Goal: Check status: Check status

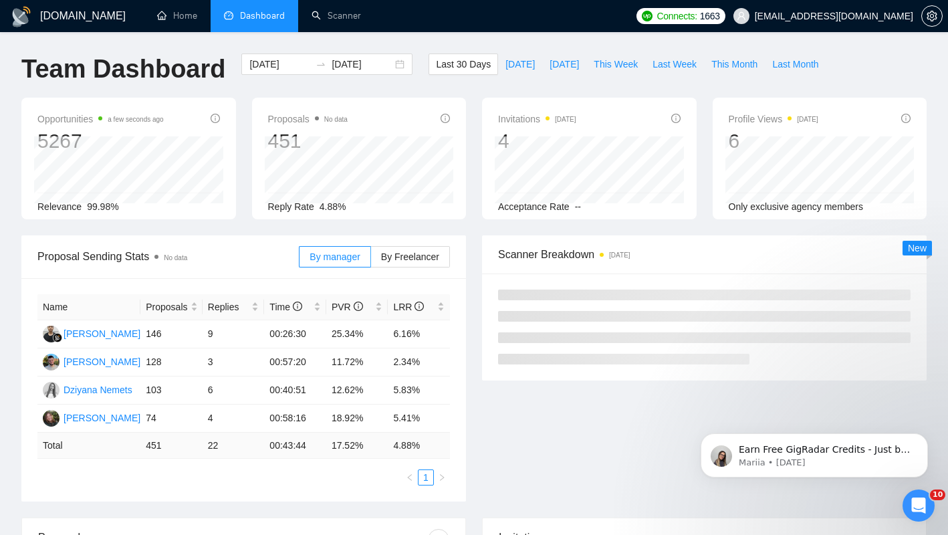
click at [340, 43] on div "[DOMAIN_NAME] Home Dashboard Scanner Connects: 1663 [EMAIL_ADDRESS][DOMAIN_NAME…" at bounding box center [474, 523] width 948 height 1046
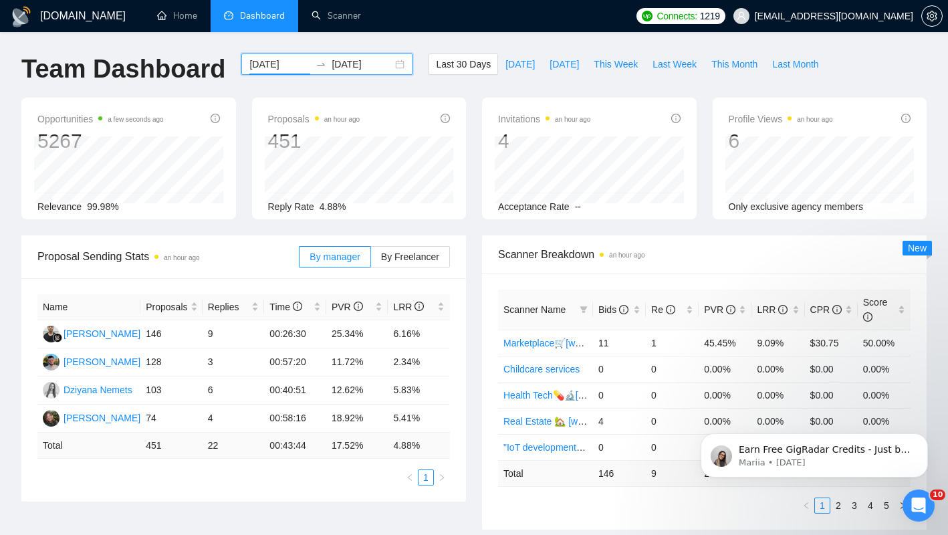
click at [263, 66] on input "[DATE]" at bounding box center [279, 64] width 61 height 15
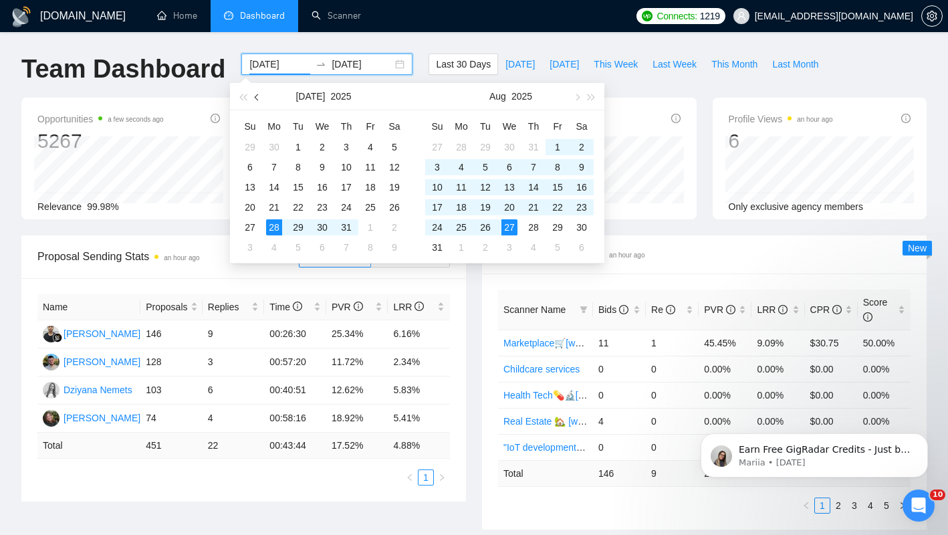
click at [257, 95] on span "button" at bounding box center [258, 97] width 7 height 7
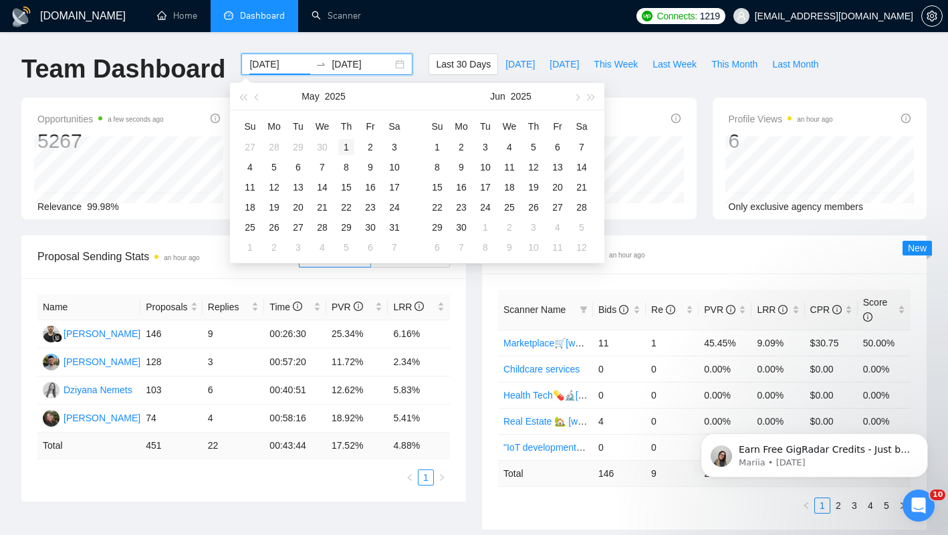
type input "[DATE]"
click at [342, 144] on div "1" at bounding box center [346, 147] width 16 height 16
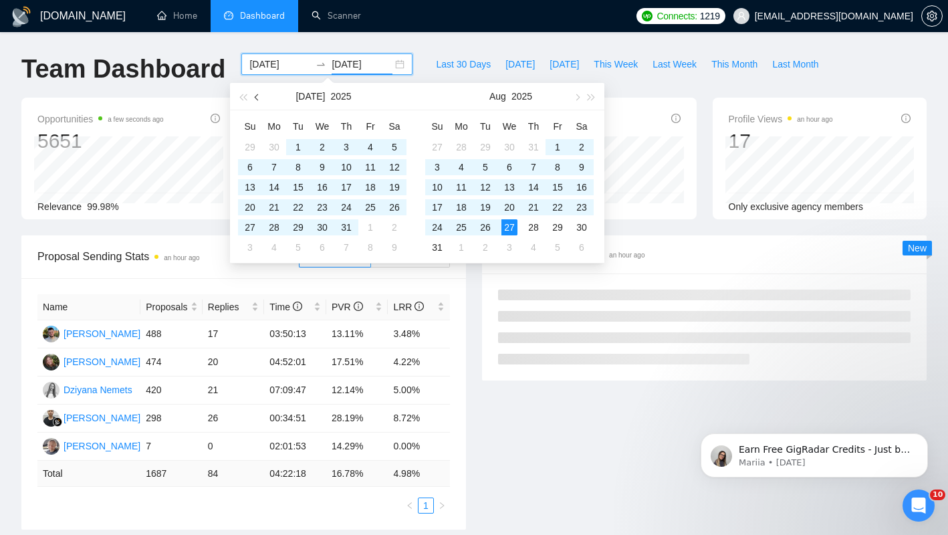
click at [261, 98] on button "button" at bounding box center [257, 96] width 15 height 27
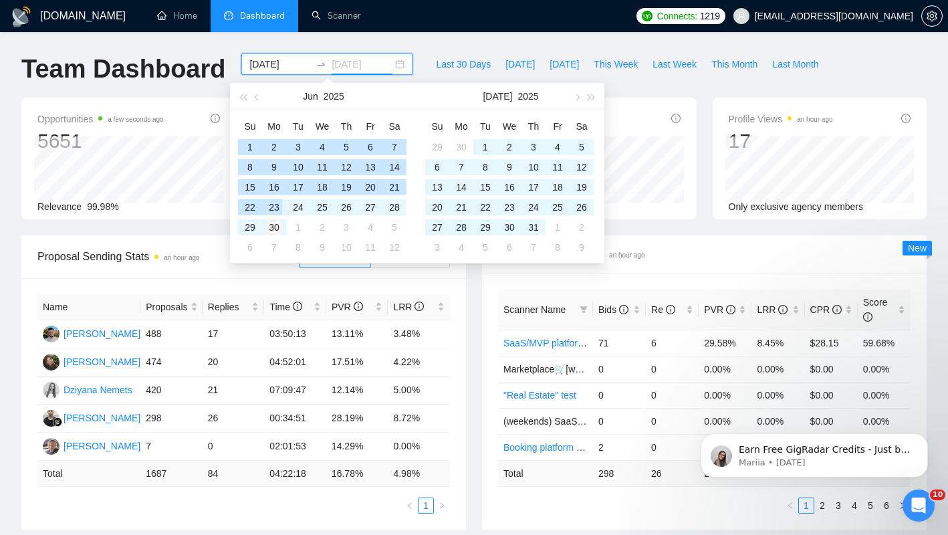
type input "[DATE]"
click at [269, 226] on div "30" at bounding box center [274, 227] width 16 height 16
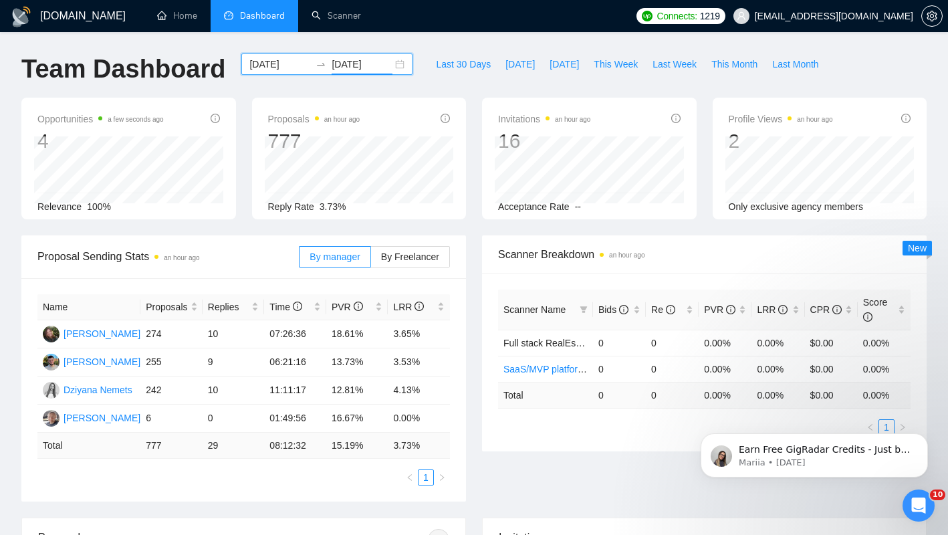
click at [273, 65] on input "[DATE]" at bounding box center [279, 64] width 61 height 15
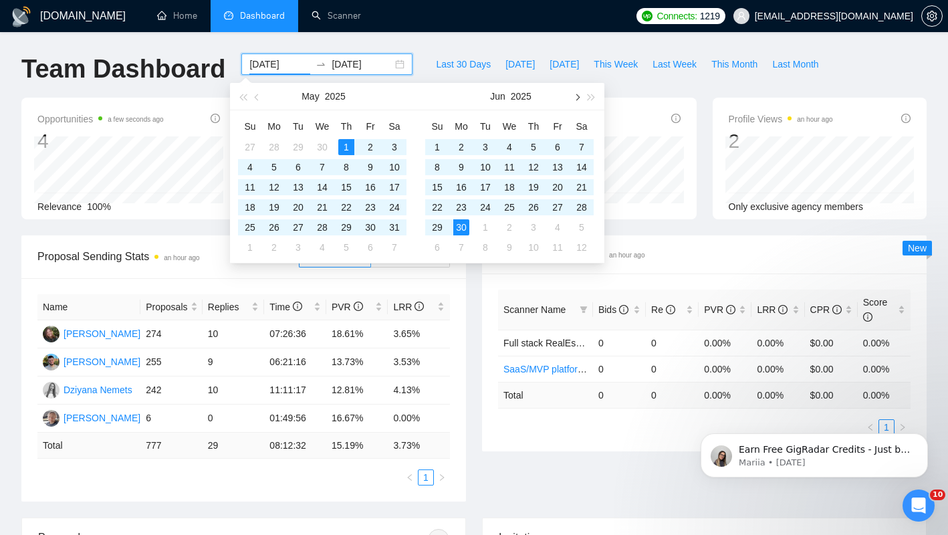
click at [575, 99] on span "button" at bounding box center [576, 97] width 7 height 7
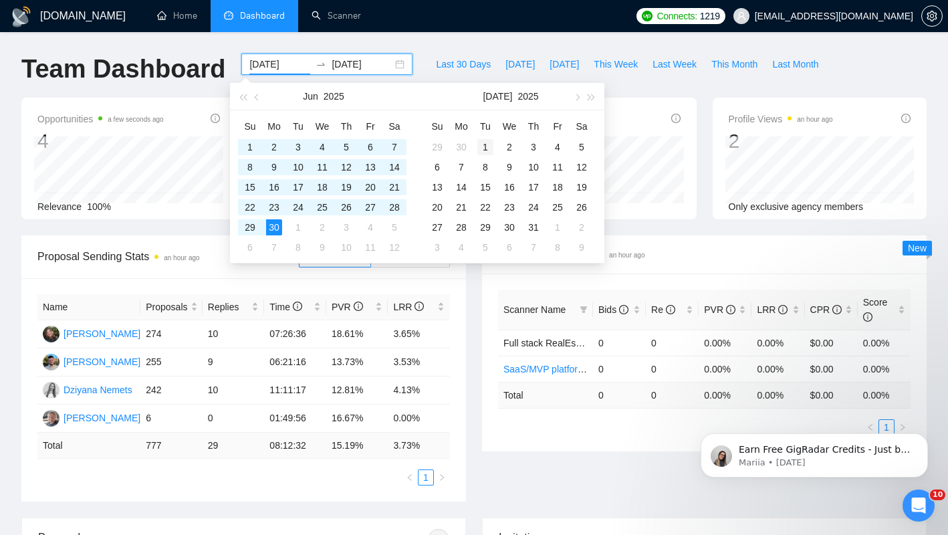
type input "[DATE]"
click at [480, 146] on div "1" at bounding box center [485, 147] width 16 height 16
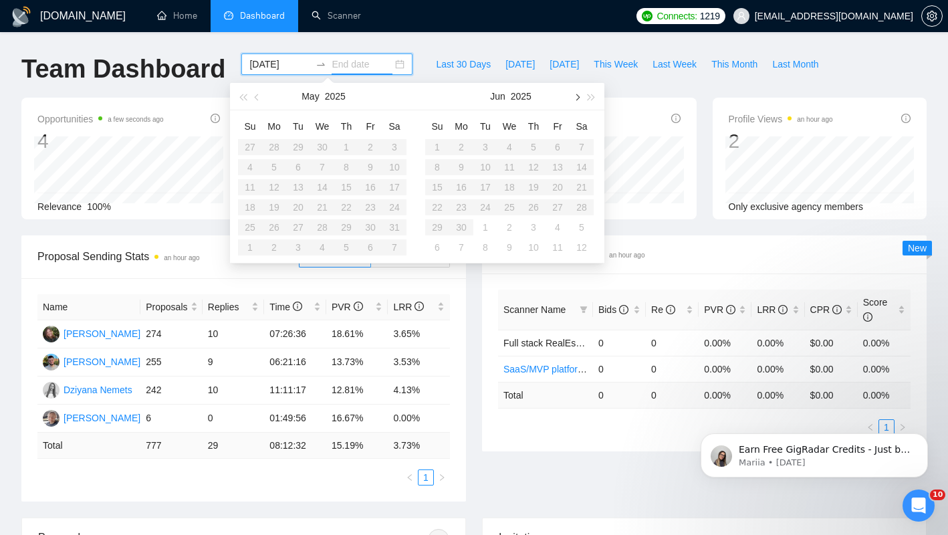
click at [573, 96] on button "button" at bounding box center [576, 96] width 15 height 27
type input "[DATE]"
click at [531, 225] on div "31" at bounding box center [534, 227] width 16 height 16
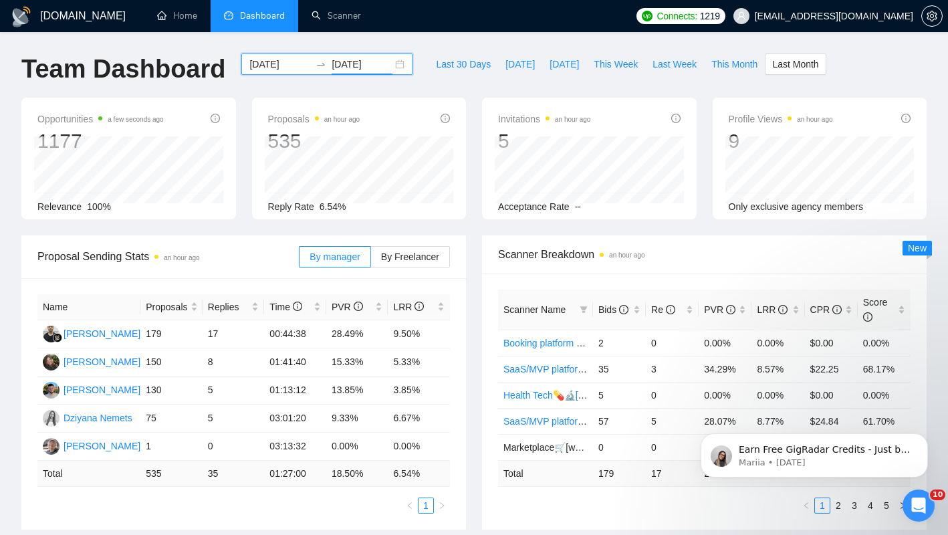
click at [250, 259] on span "Proposal Sending Stats an hour ago" at bounding box center [167, 256] width 261 height 17
click at [729, 63] on span "This Month" at bounding box center [734, 64] width 46 height 15
type input "[DATE]"
